Goal: Task Accomplishment & Management: Manage account settings

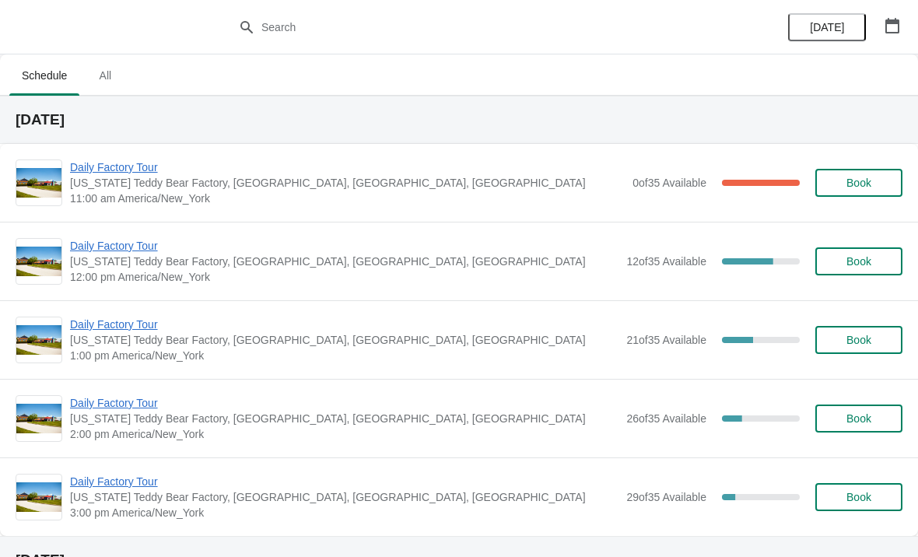
click at [539, 173] on span "Daily Factory Tour" at bounding box center [347, 167] width 555 height 16
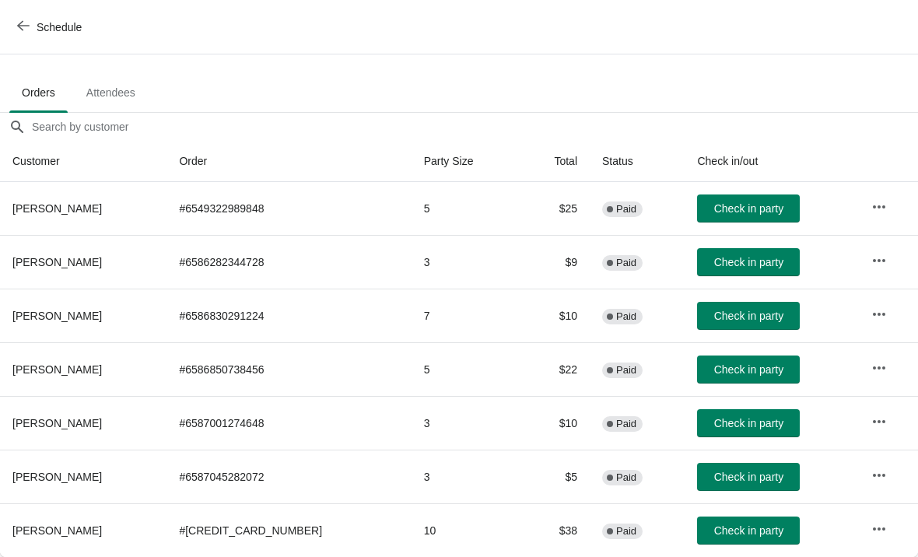
scroll to position [76, 0]
click at [737, 366] on span "Check in party" at bounding box center [748, 369] width 69 height 12
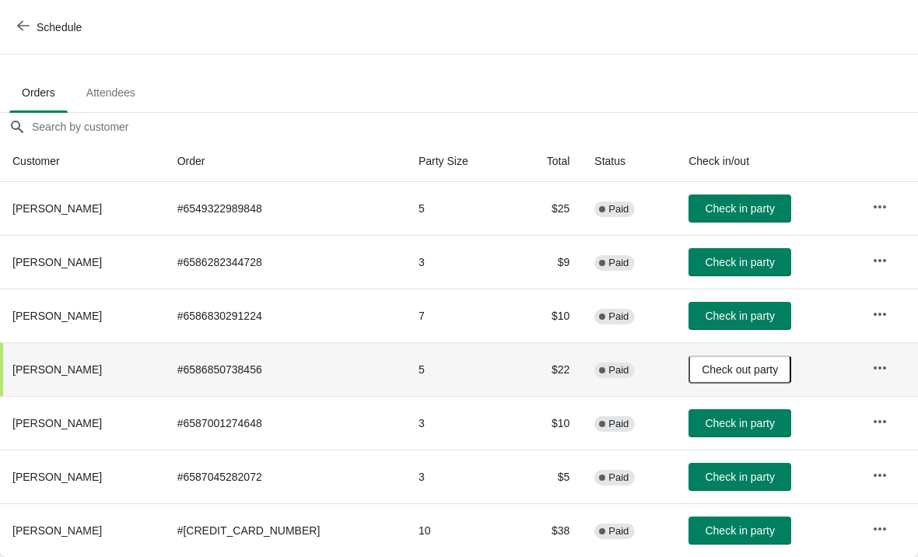
click at [115, 92] on span "Attendees" at bounding box center [111, 93] width 74 height 28
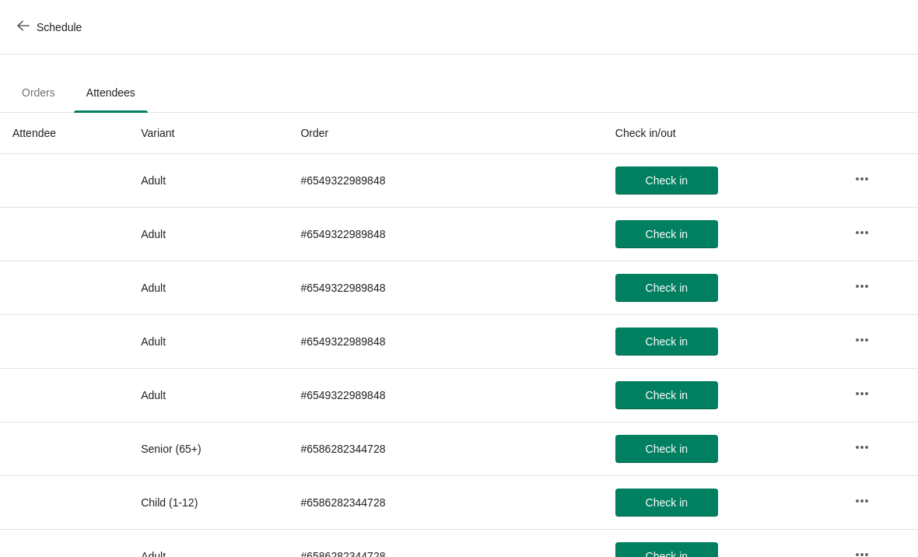
click at [23, 91] on span "Orders" at bounding box center [38, 93] width 58 height 28
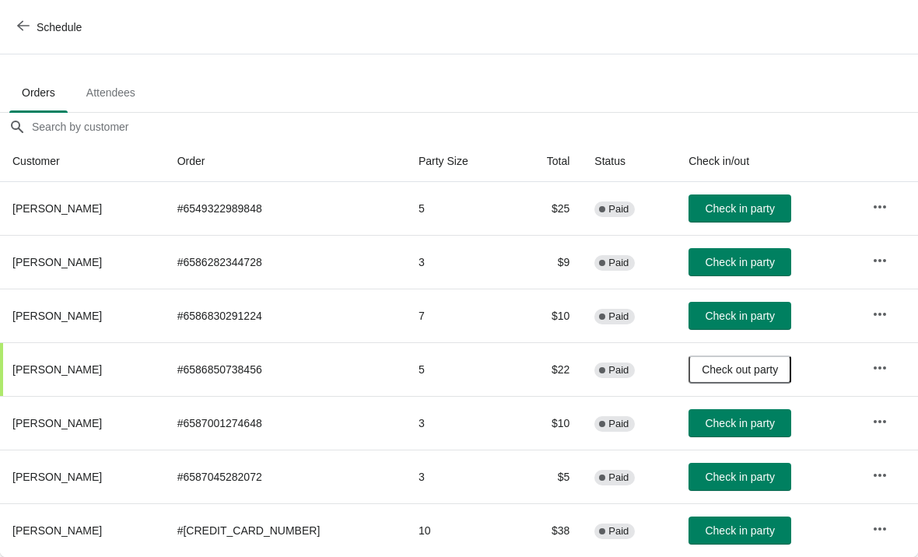
click at [751, 528] on span "Check in party" at bounding box center [739, 530] width 69 height 12
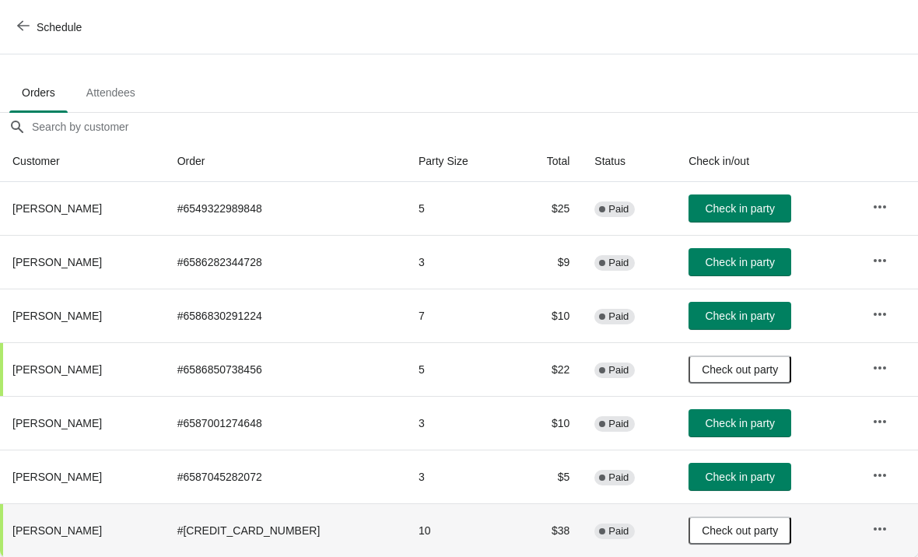
click at [406, 535] on td "10" at bounding box center [459, 530] width 107 height 54
click at [459, 520] on td "10" at bounding box center [459, 530] width 107 height 54
click at [882, 510] on td at bounding box center [889, 530] width 58 height 54
click at [874, 524] on icon "button" at bounding box center [880, 529] width 16 height 16
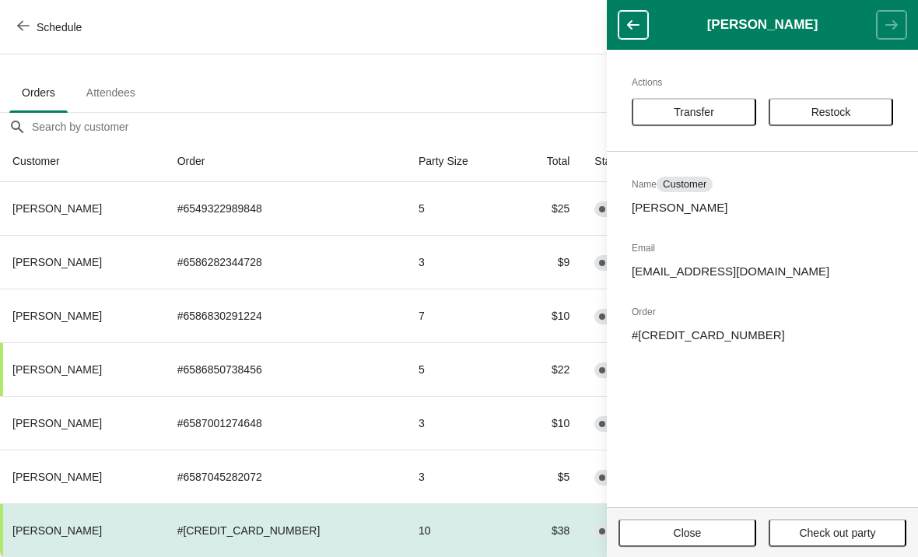
click at [629, 16] on button "button" at bounding box center [633, 25] width 30 height 28
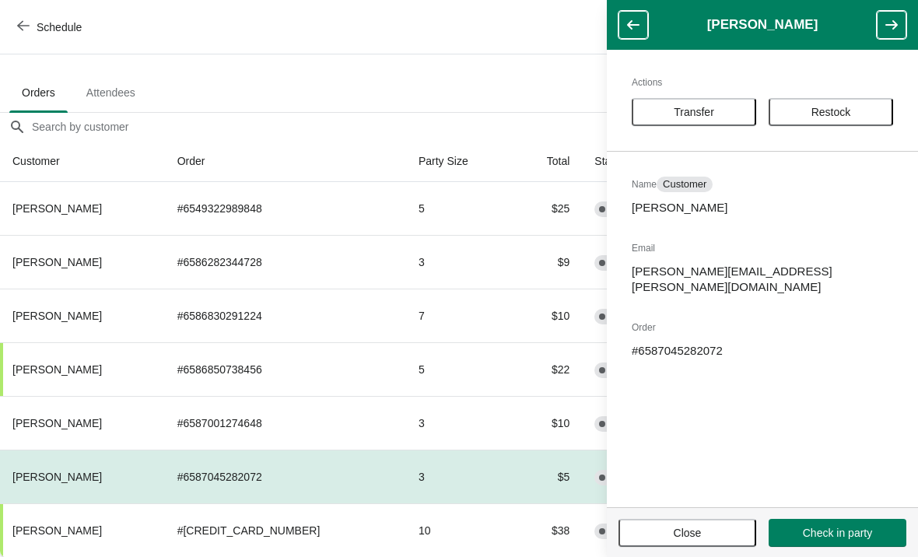
click at [623, 24] on button "button" at bounding box center [633, 25] width 30 height 28
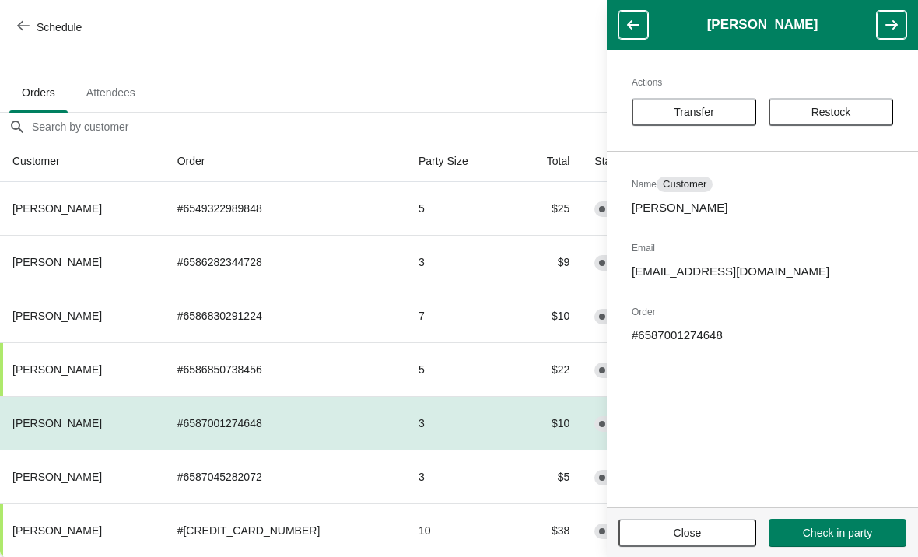
click at [728, 519] on button "Close" at bounding box center [687, 533] width 138 height 28
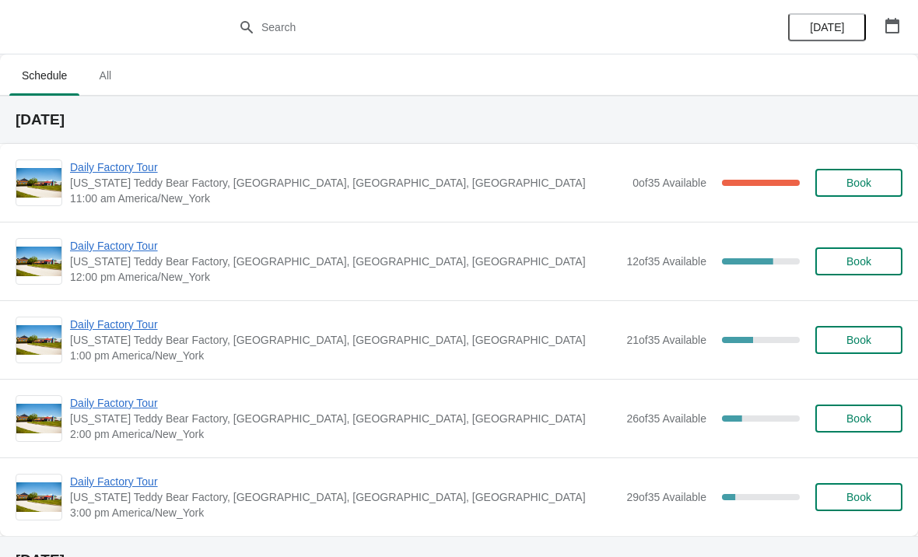
click at [487, 173] on span "Daily Factory Tour" at bounding box center [347, 167] width 555 height 16
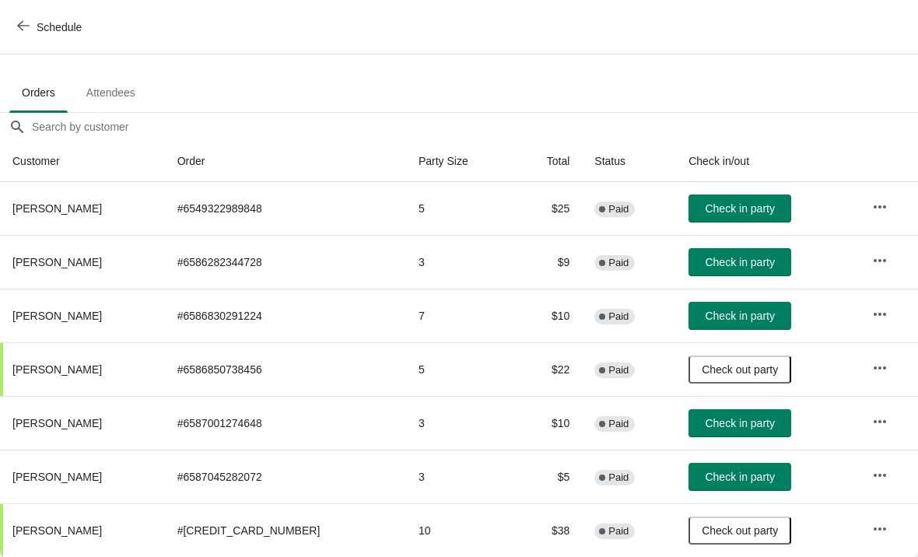
scroll to position [76, 0]
click at [757, 457] on td "Check in party" at bounding box center [768, 477] width 184 height 54
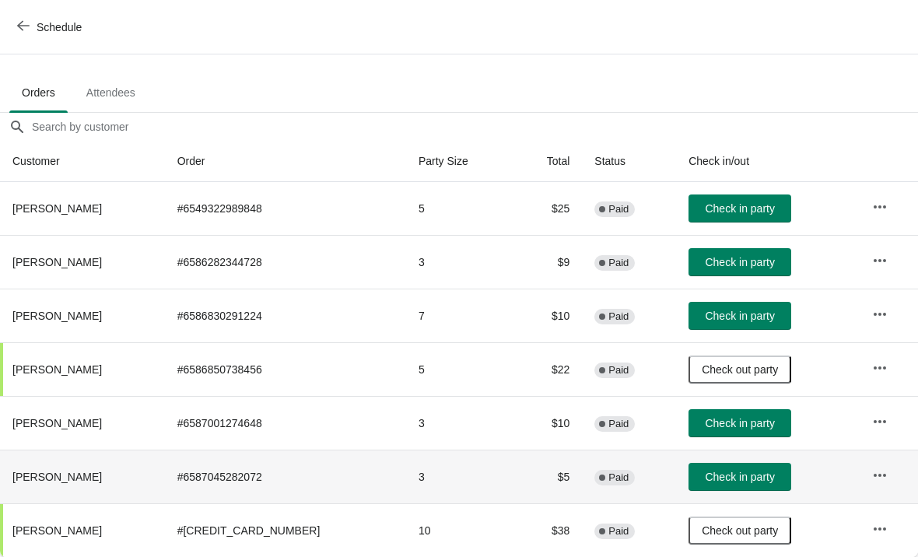
click at [721, 473] on span "Check in party" at bounding box center [739, 477] width 69 height 12
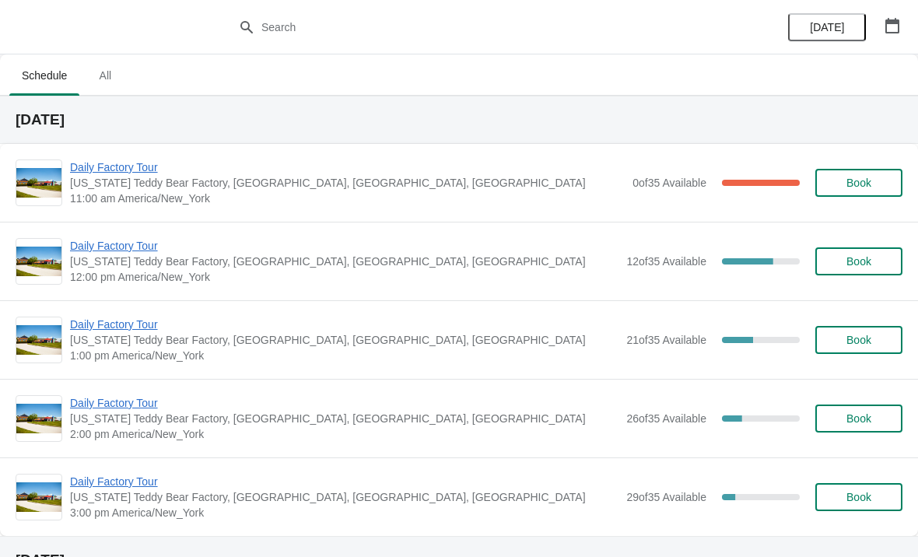
click at [351, 184] on span "[US_STATE] Teddy Bear Factory, [GEOGRAPHIC_DATA], [GEOGRAPHIC_DATA], [GEOGRAPHI…" at bounding box center [347, 183] width 555 height 16
click at [271, 185] on span "[US_STATE] Teddy Bear Factory, [GEOGRAPHIC_DATA], [GEOGRAPHIC_DATA], [GEOGRAPHI…" at bounding box center [347, 183] width 555 height 16
click at [131, 170] on span "Daily Factory Tour" at bounding box center [347, 167] width 555 height 16
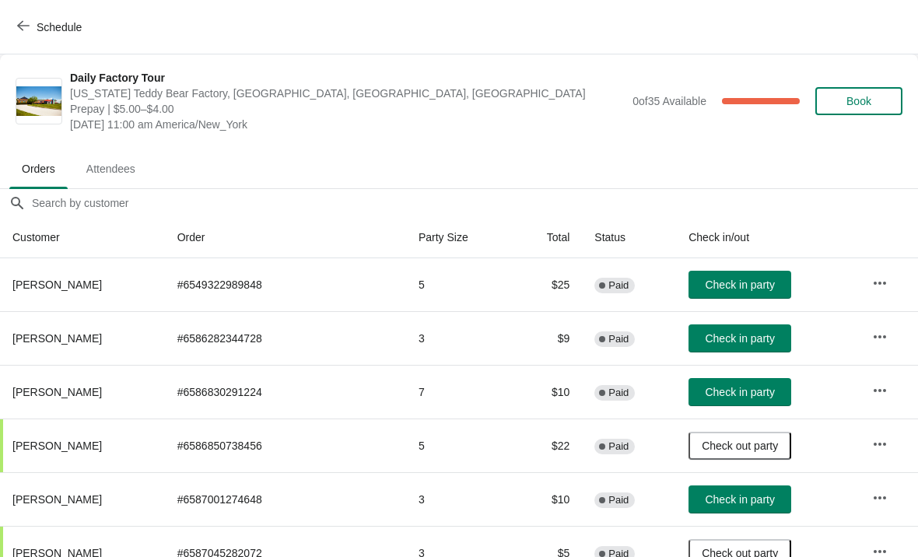
click at [18, 22] on icon "button" at bounding box center [23, 25] width 12 height 12
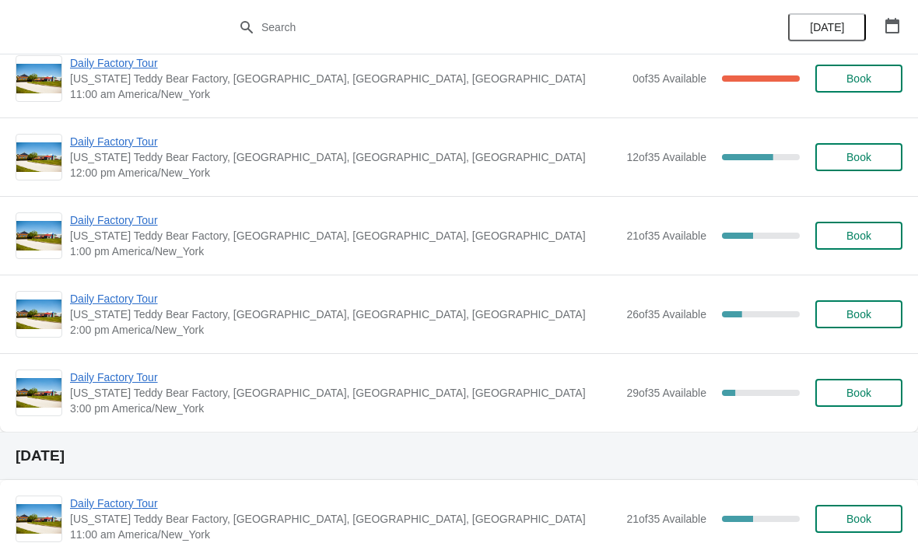
scroll to position [123, 0]
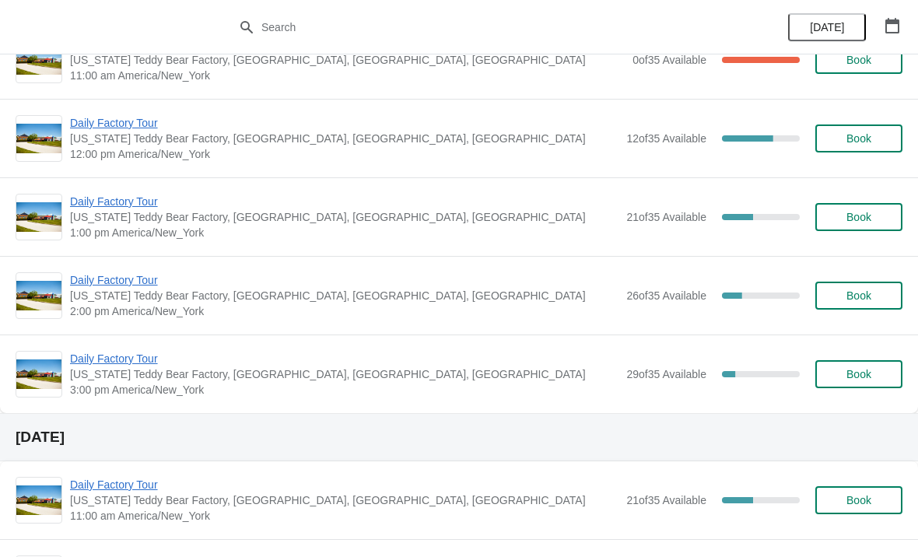
click at [128, 201] on span "Daily Factory Tour" at bounding box center [344, 202] width 548 height 16
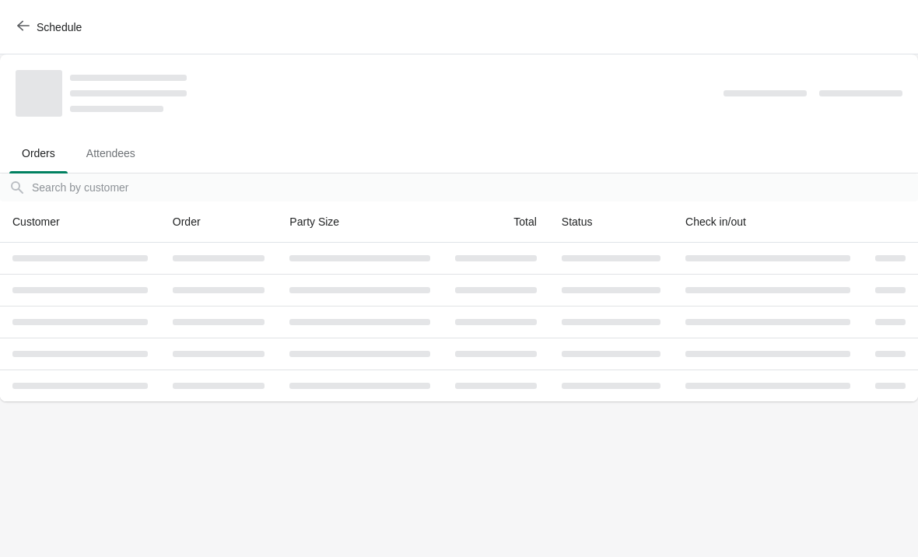
scroll to position [0, 0]
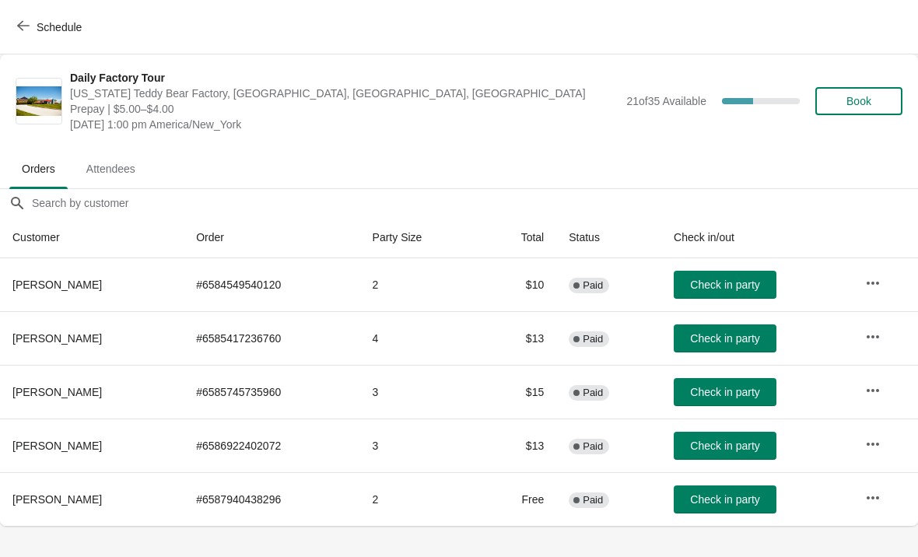
click at [23, 23] on icon "button" at bounding box center [23, 25] width 12 height 12
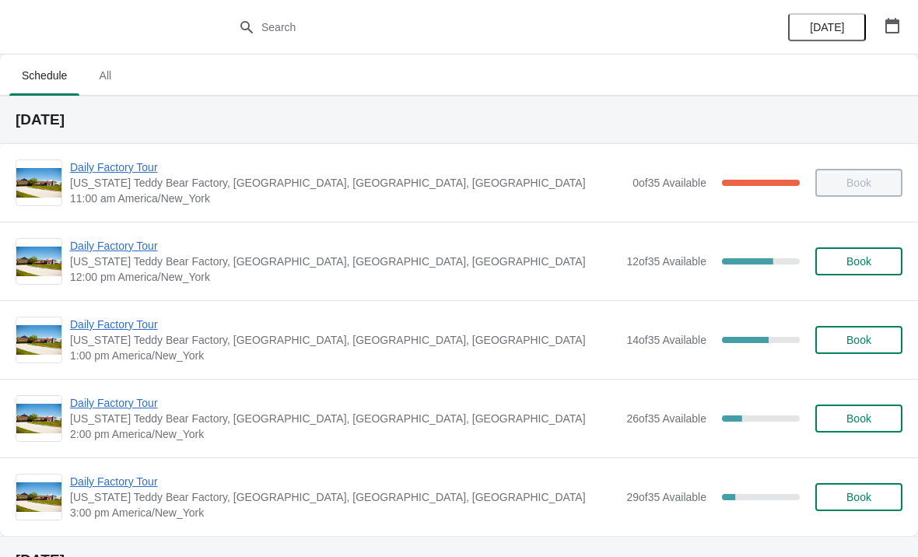
click at [184, 272] on span "12:00 pm America/New_York" at bounding box center [344, 277] width 548 height 16
click at [231, 250] on span "Daily Factory Tour" at bounding box center [344, 246] width 548 height 16
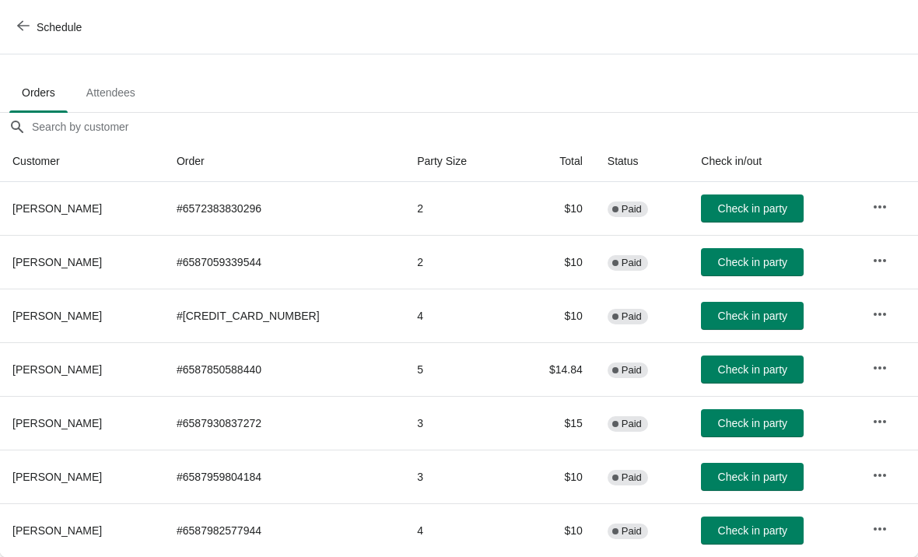
scroll to position [76, 0]
click at [722, 426] on span "Check in party" at bounding box center [752, 423] width 69 height 12
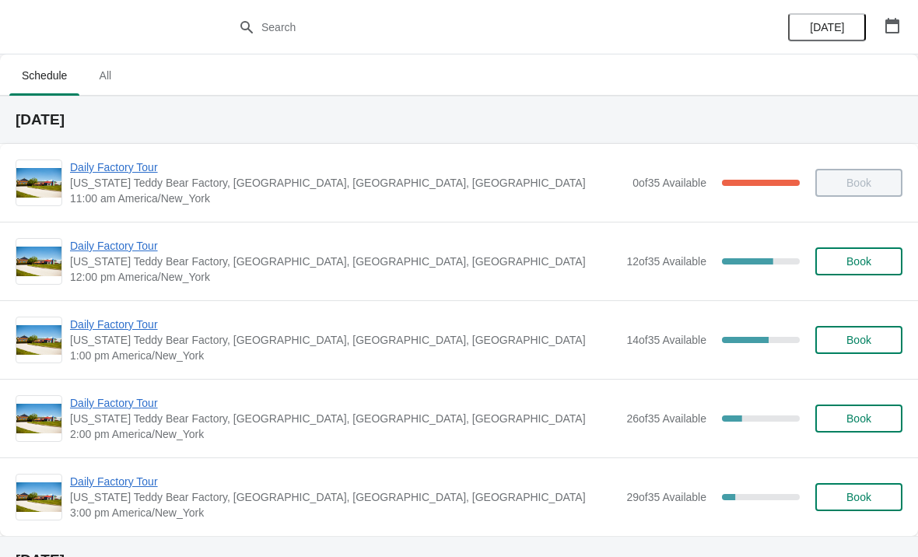
click at [278, 275] on span "12:00 pm America/New_York" at bounding box center [344, 277] width 548 height 16
click at [208, 285] on div "Daily Factory Tour Vermont Teddy Bear Factory, Shelburne Road, Shelburne, VT, U…" at bounding box center [459, 261] width 918 height 79
click at [226, 245] on span "Daily Factory Tour" at bounding box center [344, 246] width 548 height 16
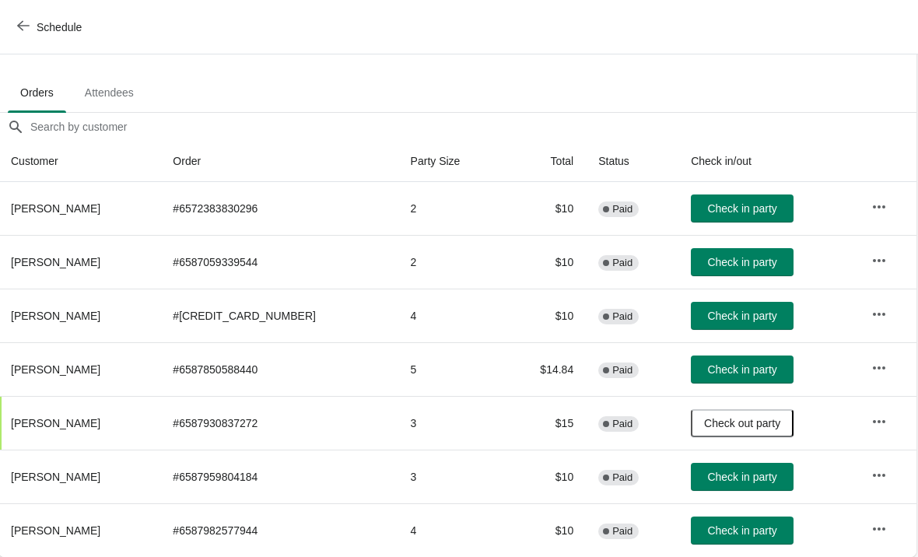
scroll to position [76, 1]
click at [708, 205] on span "Check in party" at bounding box center [742, 208] width 69 height 12
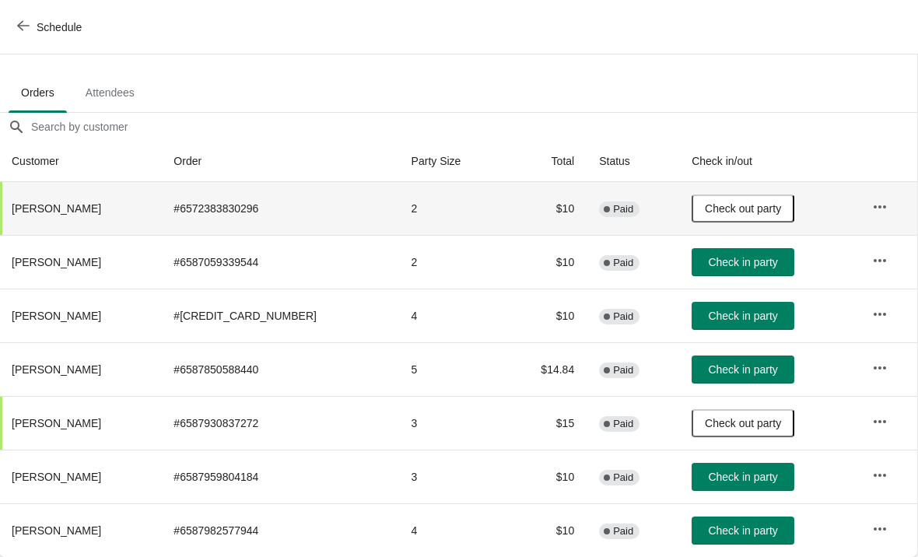
click at [715, 471] on span "Check in party" at bounding box center [742, 477] width 69 height 12
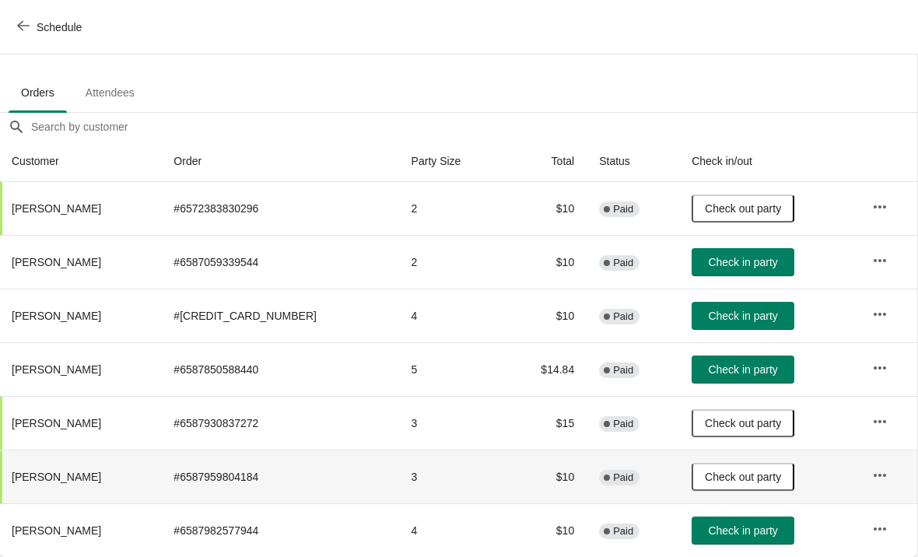
click at [714, 268] on span "Check in party" at bounding box center [742, 262] width 69 height 12
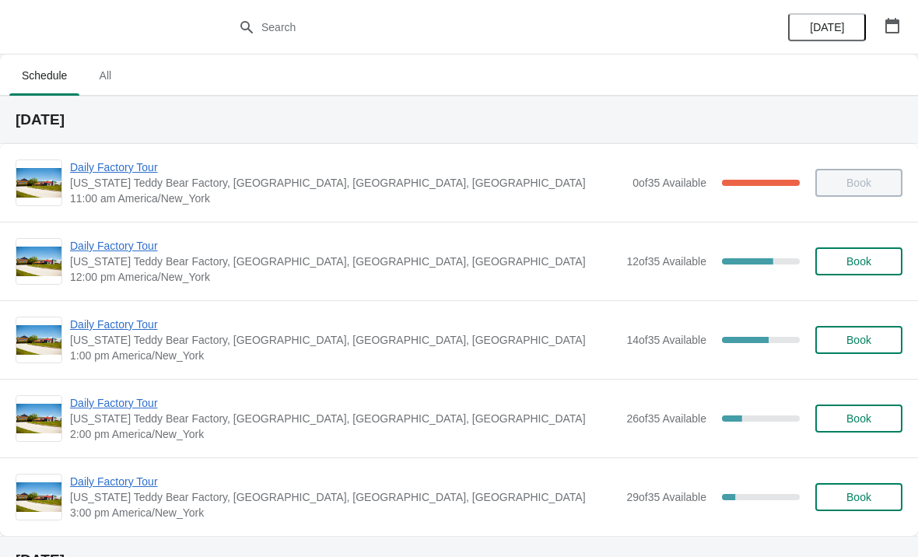
click at [178, 243] on span "Daily Factory Tour" at bounding box center [344, 246] width 548 height 16
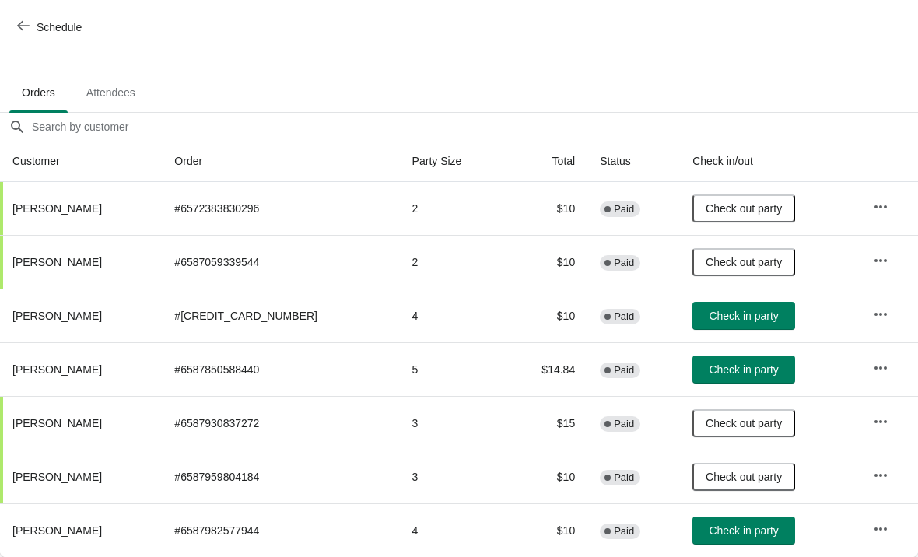
scroll to position [76, 0]
click at [710, 371] on span "Check in party" at bounding box center [743, 369] width 69 height 12
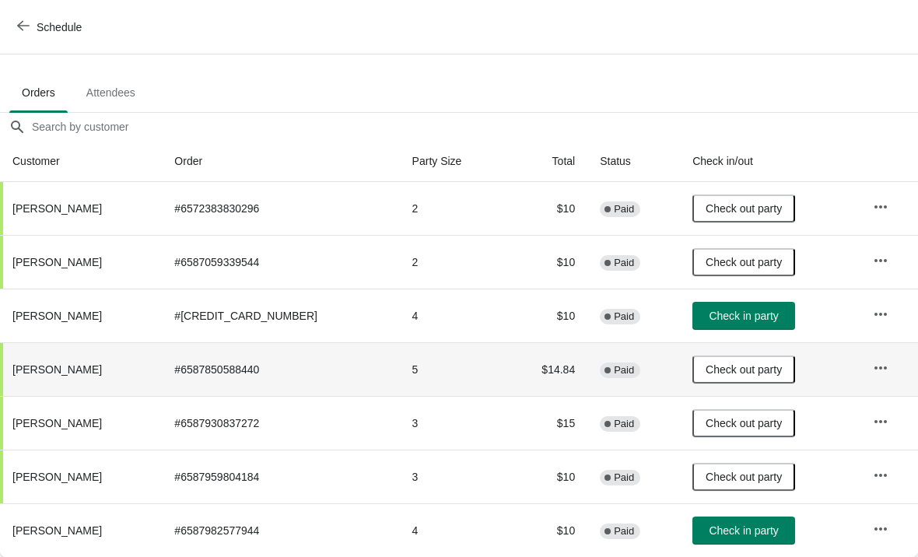
click at [716, 530] on span "Check in party" at bounding box center [743, 530] width 69 height 12
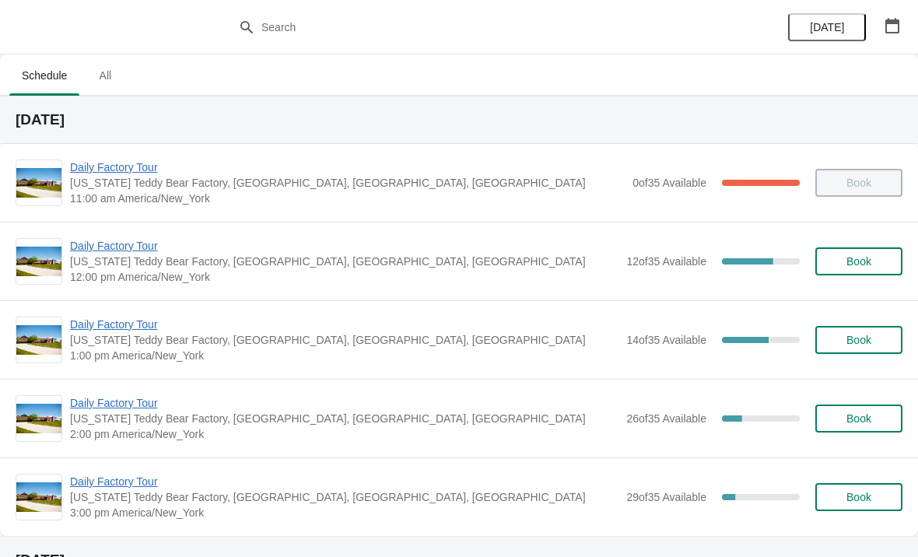
click at [129, 250] on span "Daily Factory Tour" at bounding box center [344, 246] width 548 height 16
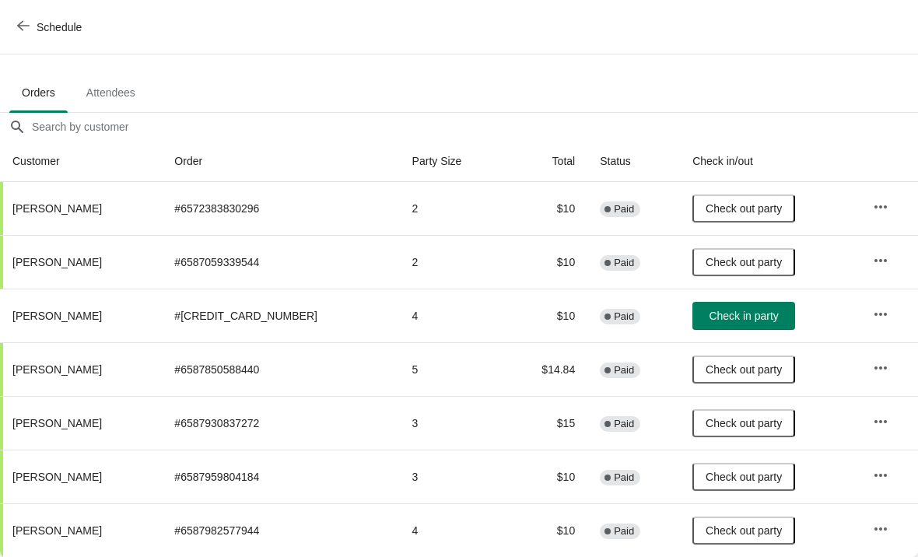
scroll to position [76, 0]
click at [885, 318] on icon "button" at bounding box center [881, 315] width 16 height 16
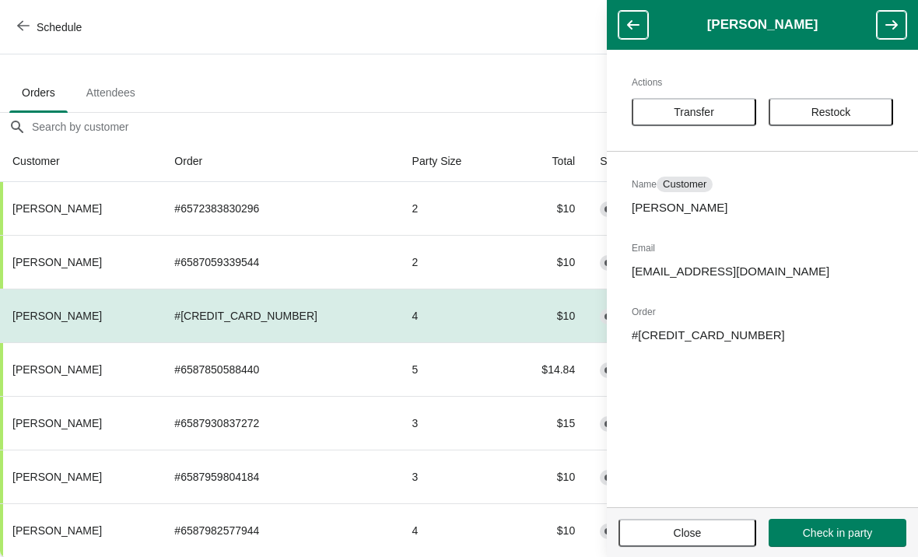
click at [723, 107] on span "Transfer" at bounding box center [694, 112] width 96 height 12
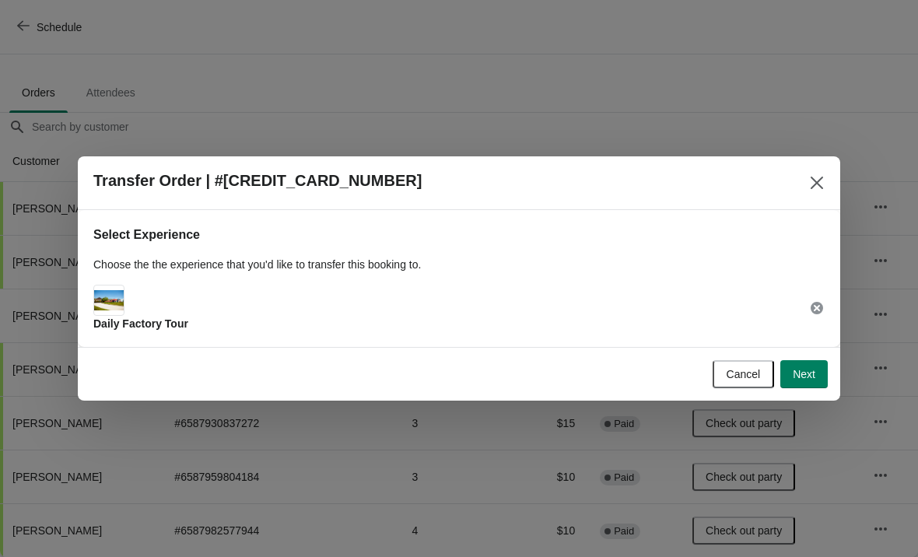
click at [800, 377] on span "Next" at bounding box center [804, 374] width 23 height 12
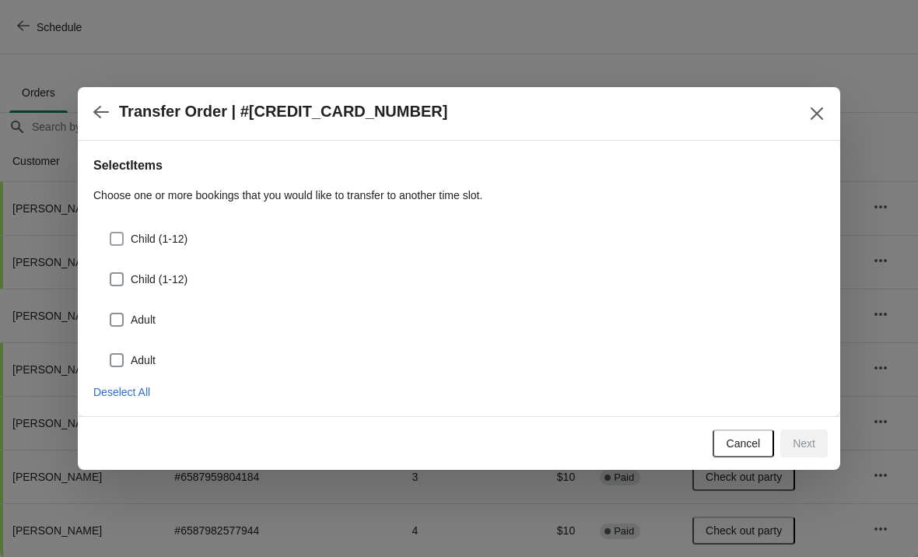
click at [121, 240] on span at bounding box center [117, 239] width 14 height 14
click at [110, 233] on input "Child (1-12)" at bounding box center [110, 232] width 1 height 1
checkbox input "true"
select select "Child (1-12)"
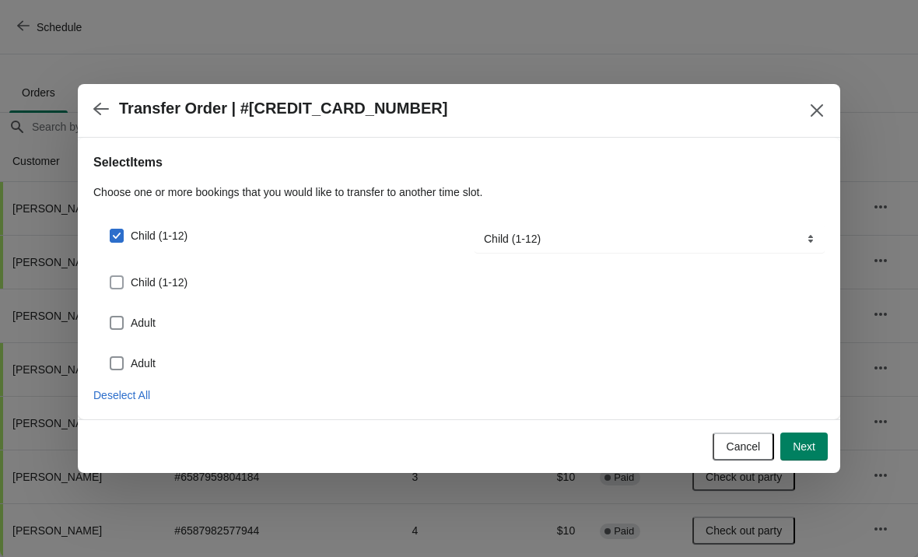
click at [120, 275] on span at bounding box center [117, 282] width 14 height 14
click at [110, 275] on input "Child (1-12)" at bounding box center [110, 275] width 1 height 1
checkbox input "true"
select select "Child (1-12)"
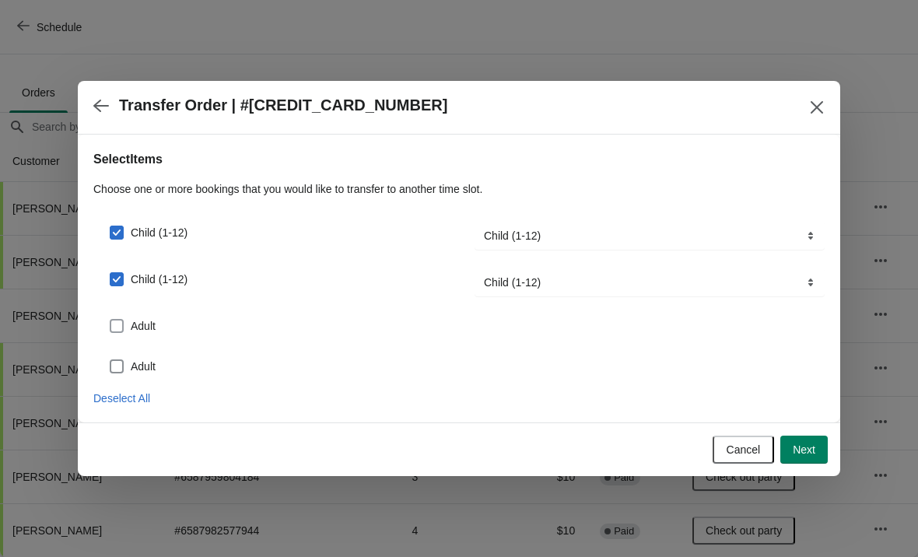
click at [124, 317] on label "Adult" at bounding box center [132, 326] width 47 height 22
click at [110, 319] on input "Adult" at bounding box center [110, 319] width 1 height 1
checkbox input "true"
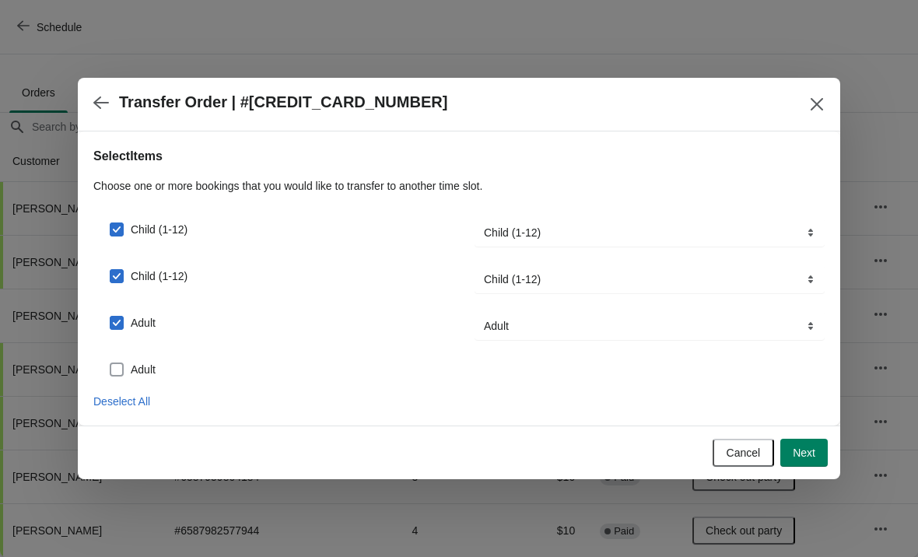
click at [116, 363] on span at bounding box center [117, 370] width 14 height 14
click at [110, 363] on input "Adult" at bounding box center [110, 363] width 1 height 1
checkbox input "true"
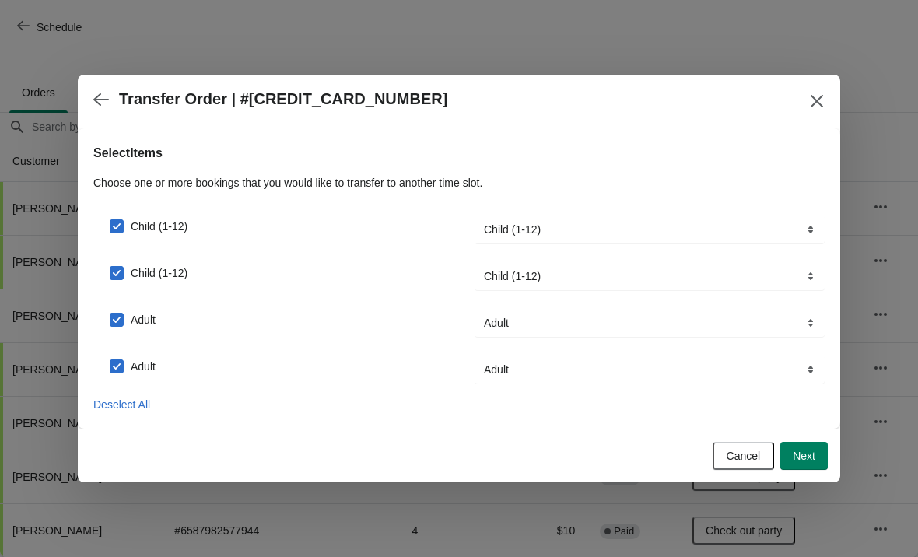
click at [811, 458] on span "Next" at bounding box center [804, 456] width 23 height 12
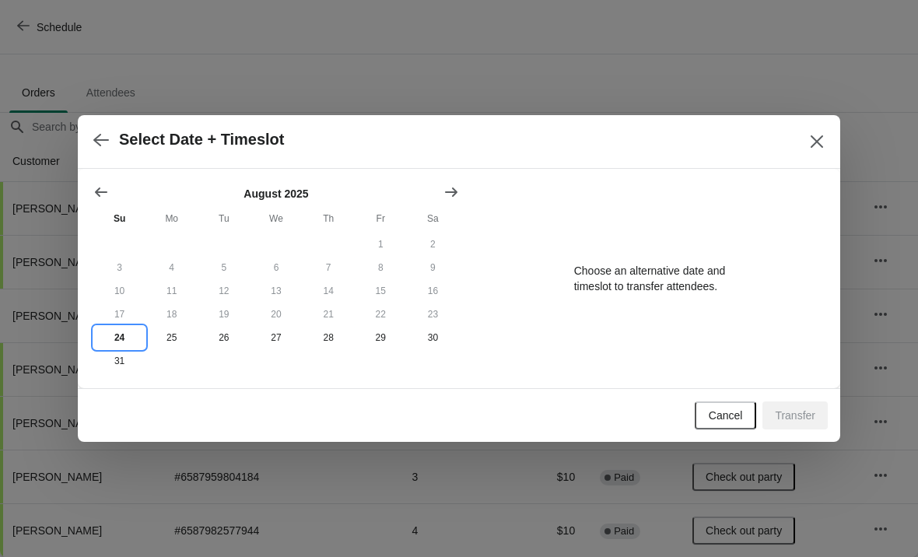
click at [119, 337] on button "24" at bounding box center [119, 337] width 52 height 23
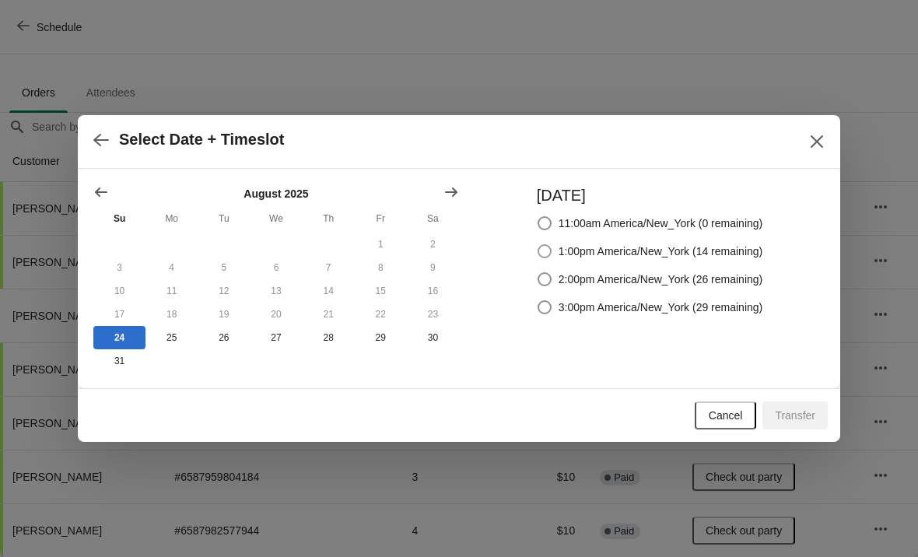
click at [538, 250] on span at bounding box center [545, 251] width 14 height 14
click at [538, 245] on input "1:00pm America/New_York (14 remaining)" at bounding box center [538, 244] width 1 height 1
radio input "true"
click at [784, 426] on button "Transfer" at bounding box center [794, 415] width 65 height 28
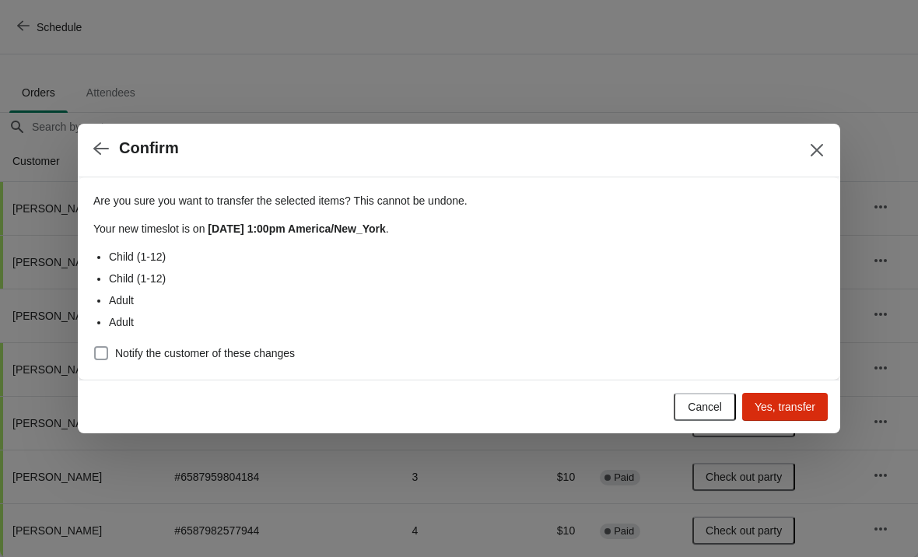
click at [105, 347] on span at bounding box center [101, 353] width 14 height 14
click at [95, 347] on input "Notify the customer of these changes" at bounding box center [94, 346] width 1 height 1
checkbox input "true"
click at [783, 408] on span "Yes, transfer" at bounding box center [785, 407] width 61 height 12
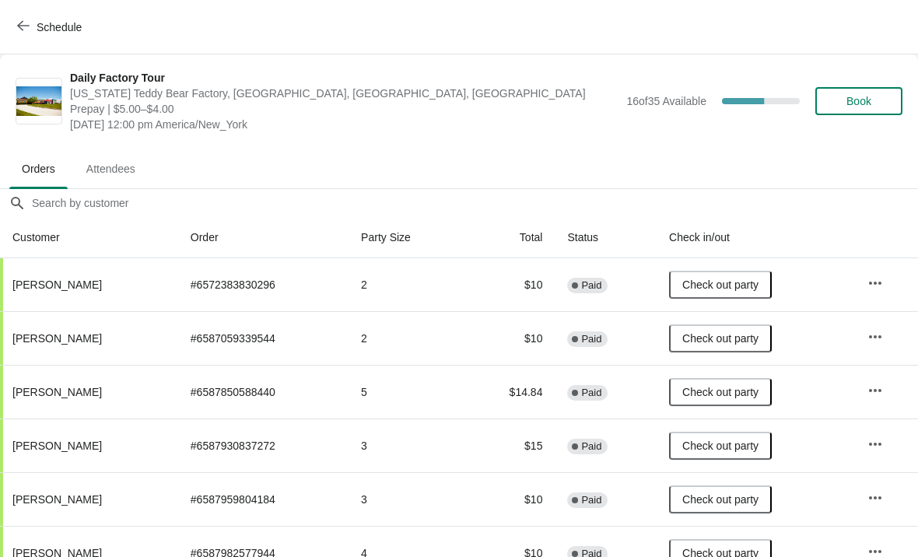
scroll to position [23, 0]
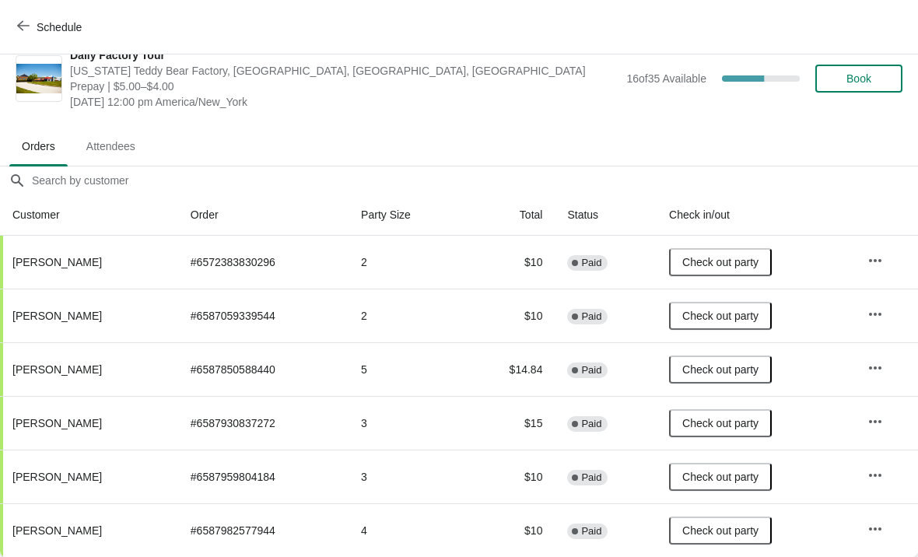
click at [10, 22] on button "Schedule" at bounding box center [51, 27] width 86 height 28
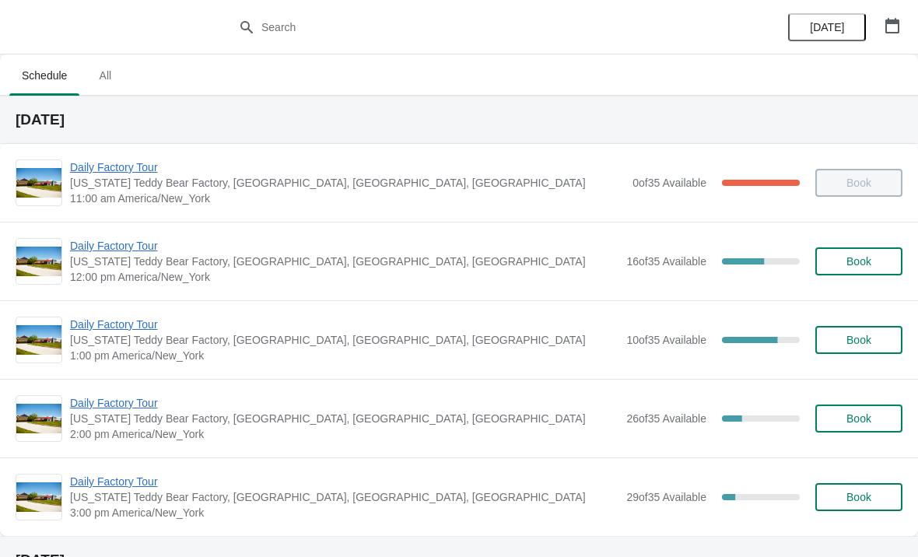
click at [113, 321] on span "Daily Factory Tour" at bounding box center [344, 325] width 548 height 16
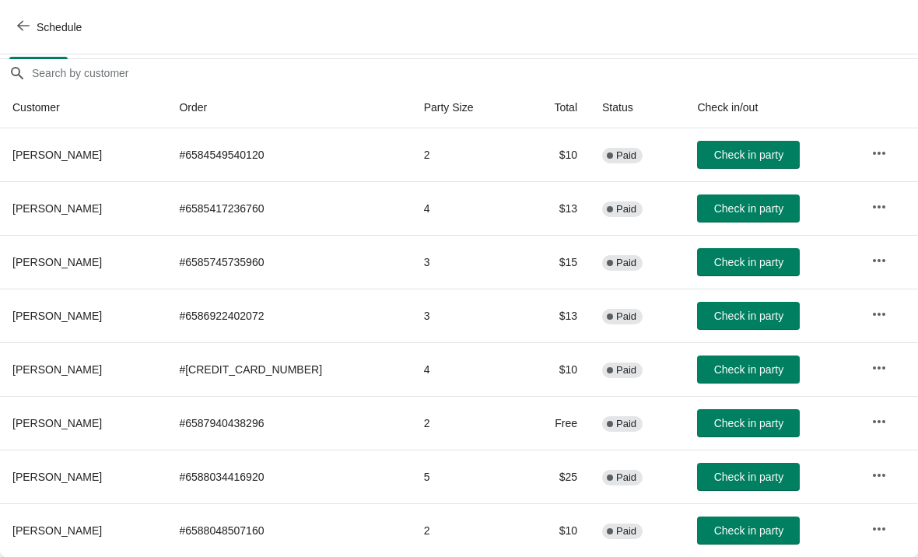
scroll to position [130, 0]
click at [741, 363] on span "Check in party" at bounding box center [748, 369] width 69 height 12
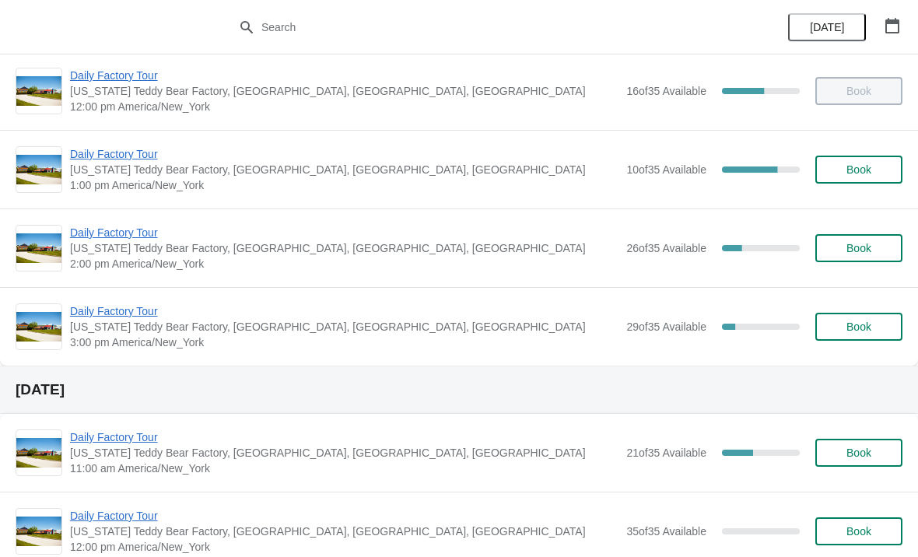
scroll to position [171, 0]
